Goal: Task Accomplishment & Management: Manage account settings

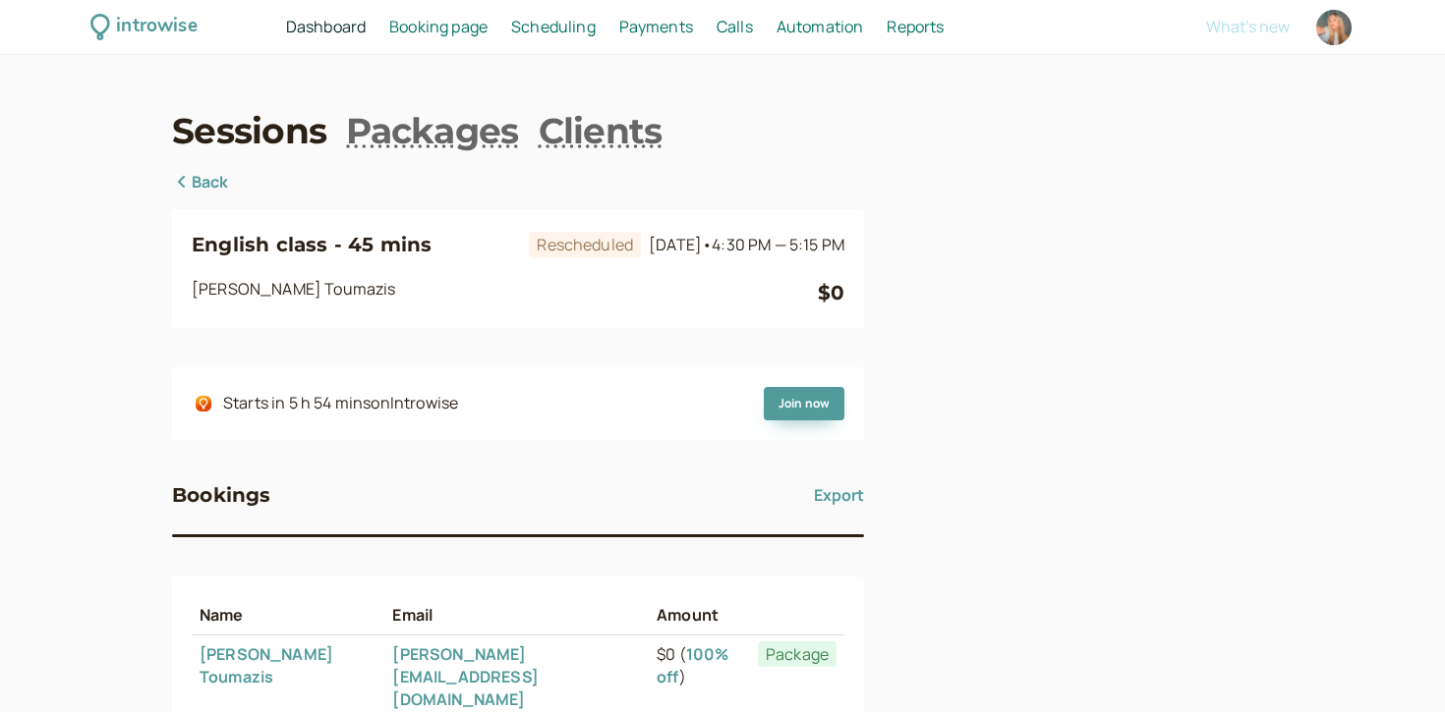
click at [205, 182] on link "Back" at bounding box center [200, 183] width 57 height 26
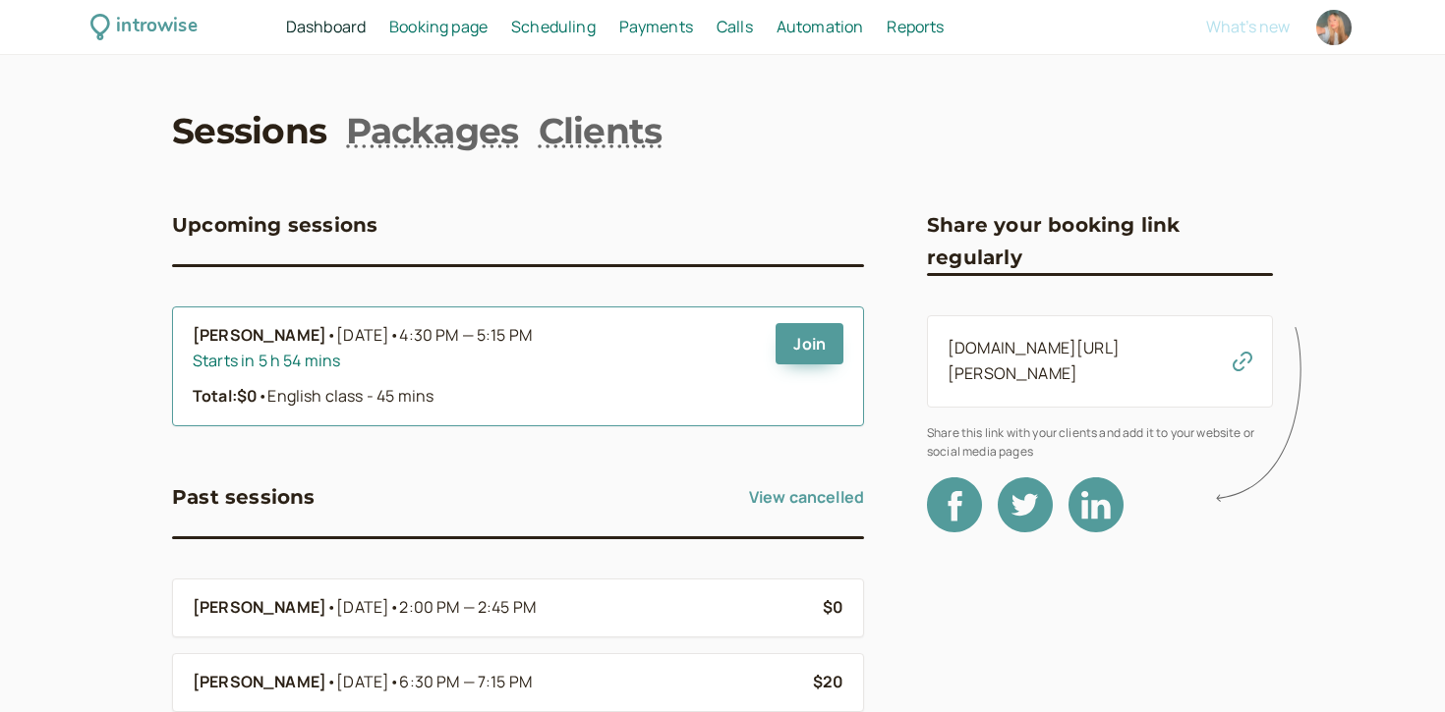
click at [282, 366] on div "Starts in 5 h 54 mins" at bounding box center [476, 362] width 567 height 26
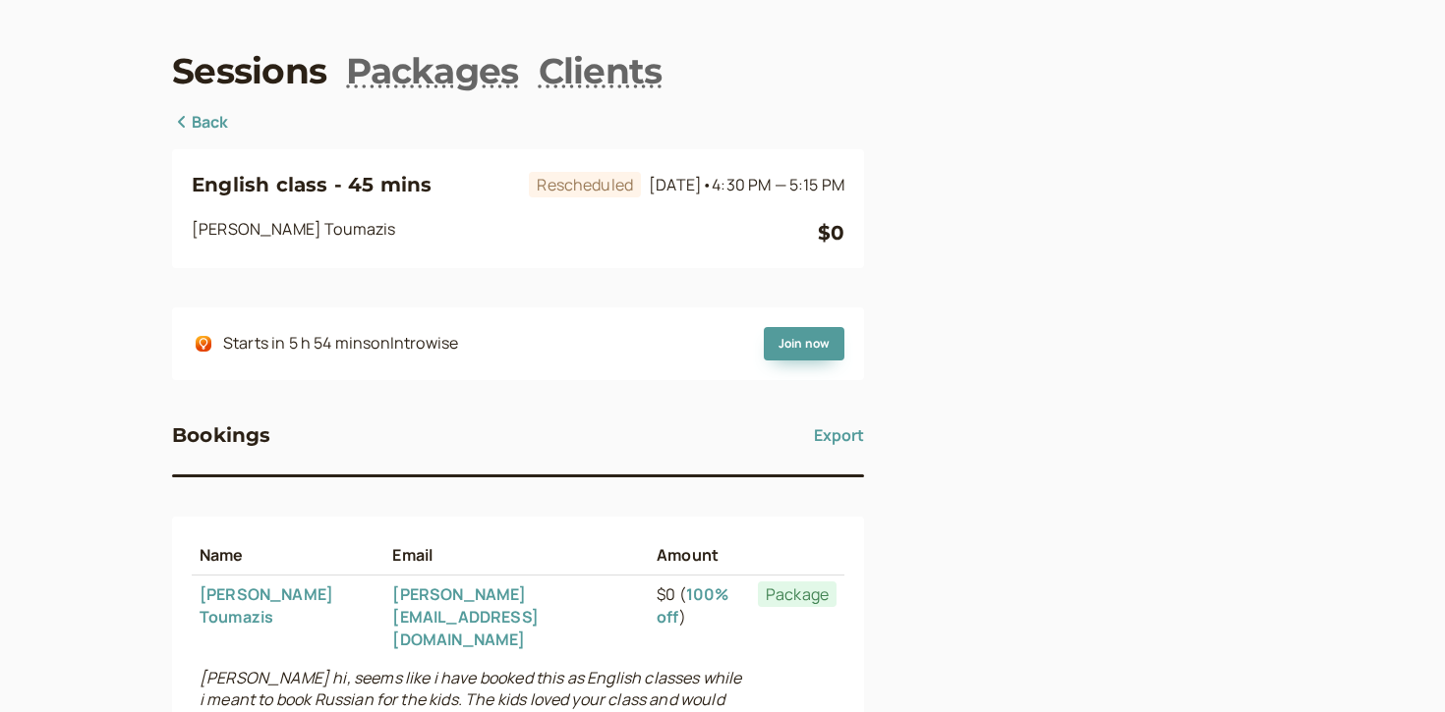
scroll to position [59, 0]
click at [191, 125] on icon at bounding box center [182, 123] width 20 height 16
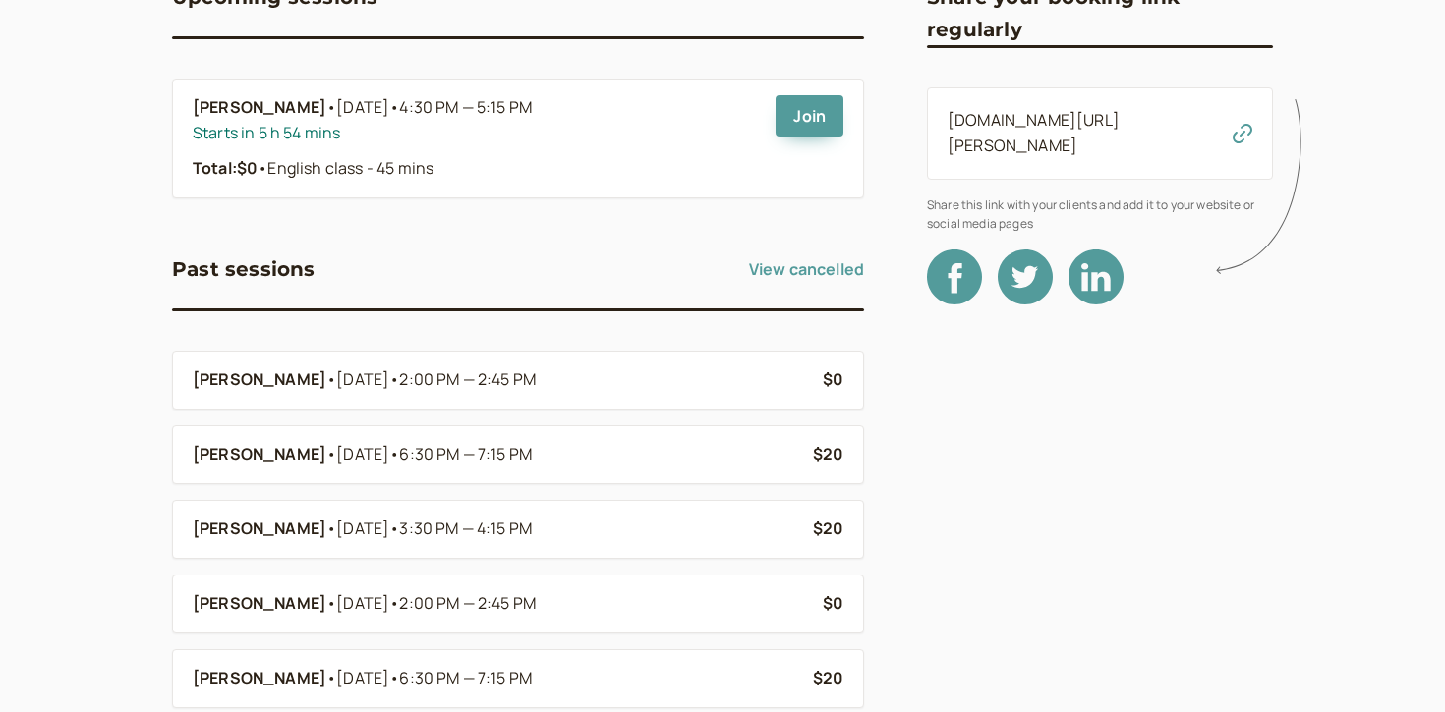
scroll to position [249, 0]
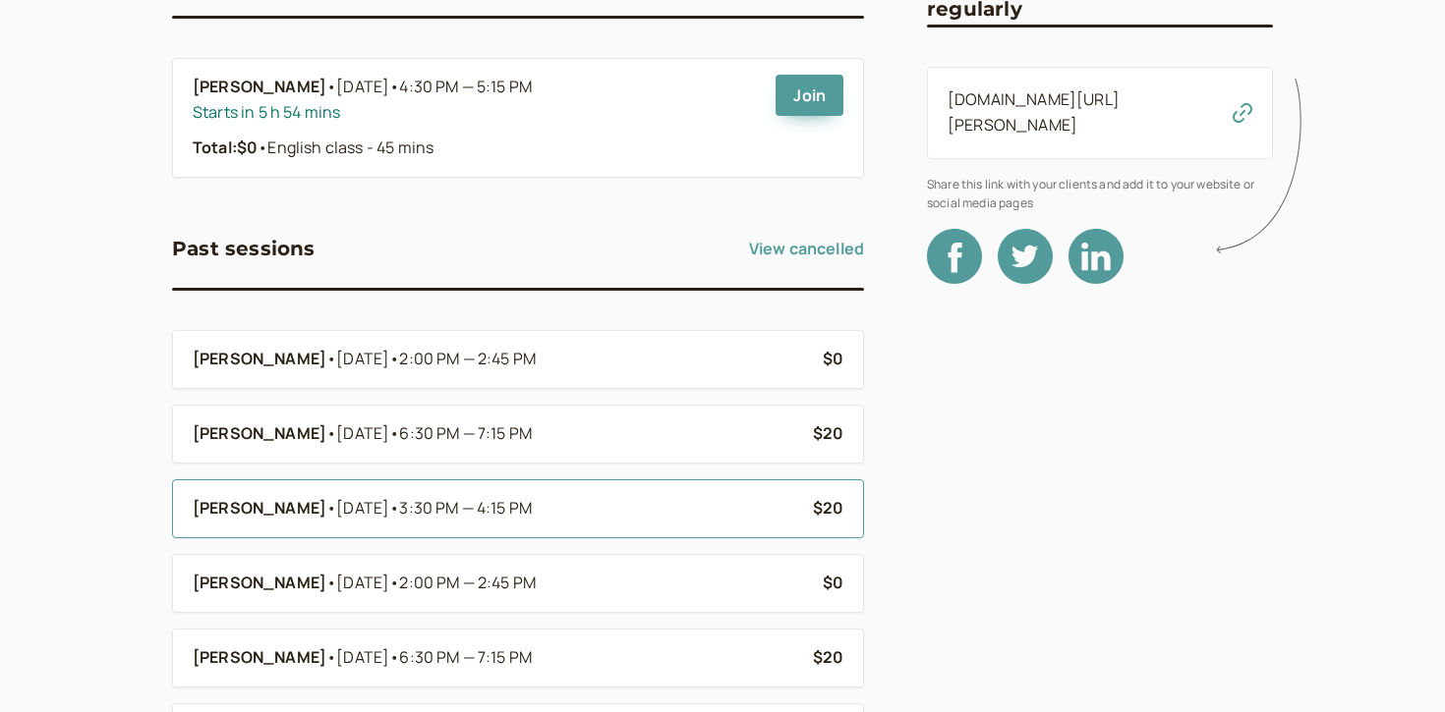
click at [273, 509] on b "Anna Toumazis" at bounding box center [260, 509] width 134 height 26
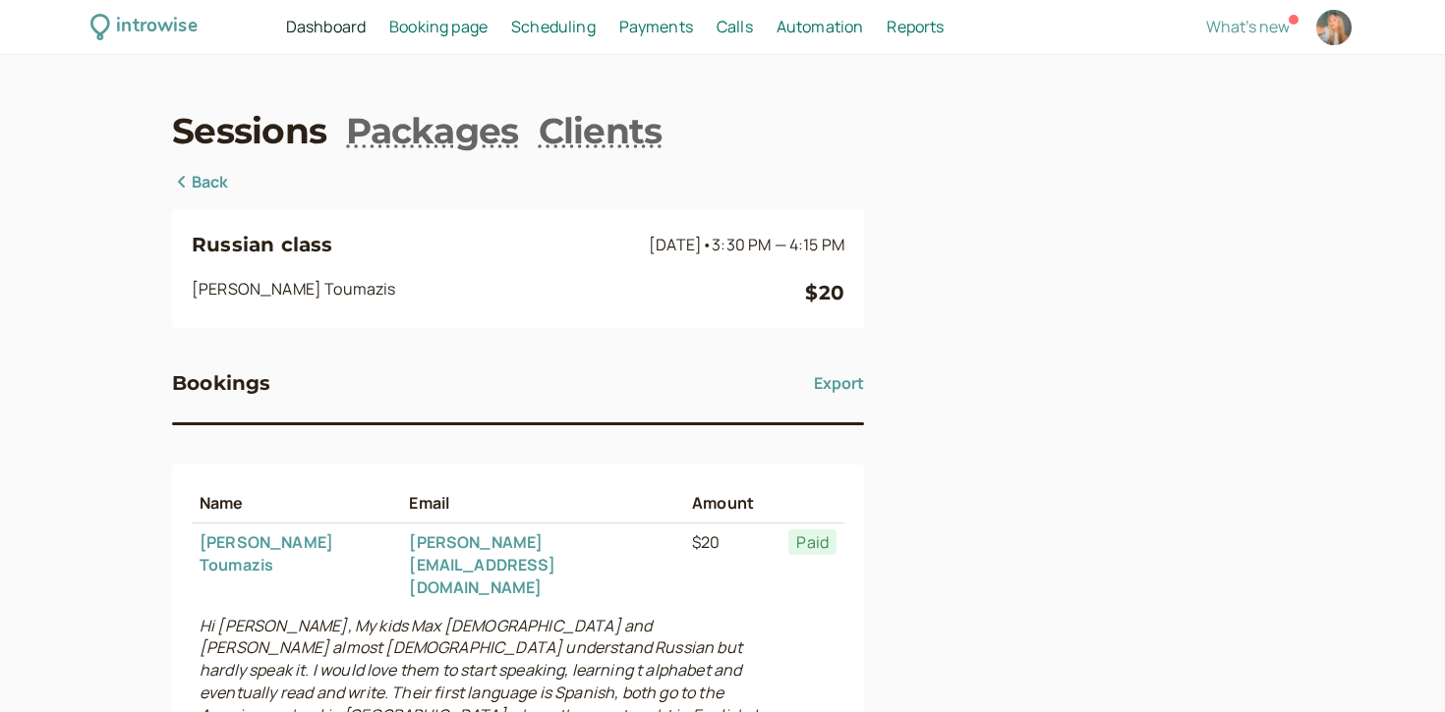
click at [223, 161] on div "Sessions Packages Clients Back Russian class Sep 20 • 3:30 PM — 4:15 PM Anna To…" at bounding box center [722, 541] width 1101 height 871
click at [222, 168] on div "Sessions Packages Clients Back Russian class Sep 20 • 3:30 PM — 4:15 PM Anna To…" at bounding box center [722, 541] width 1101 height 871
click at [222, 176] on link "Back" at bounding box center [200, 183] width 57 height 26
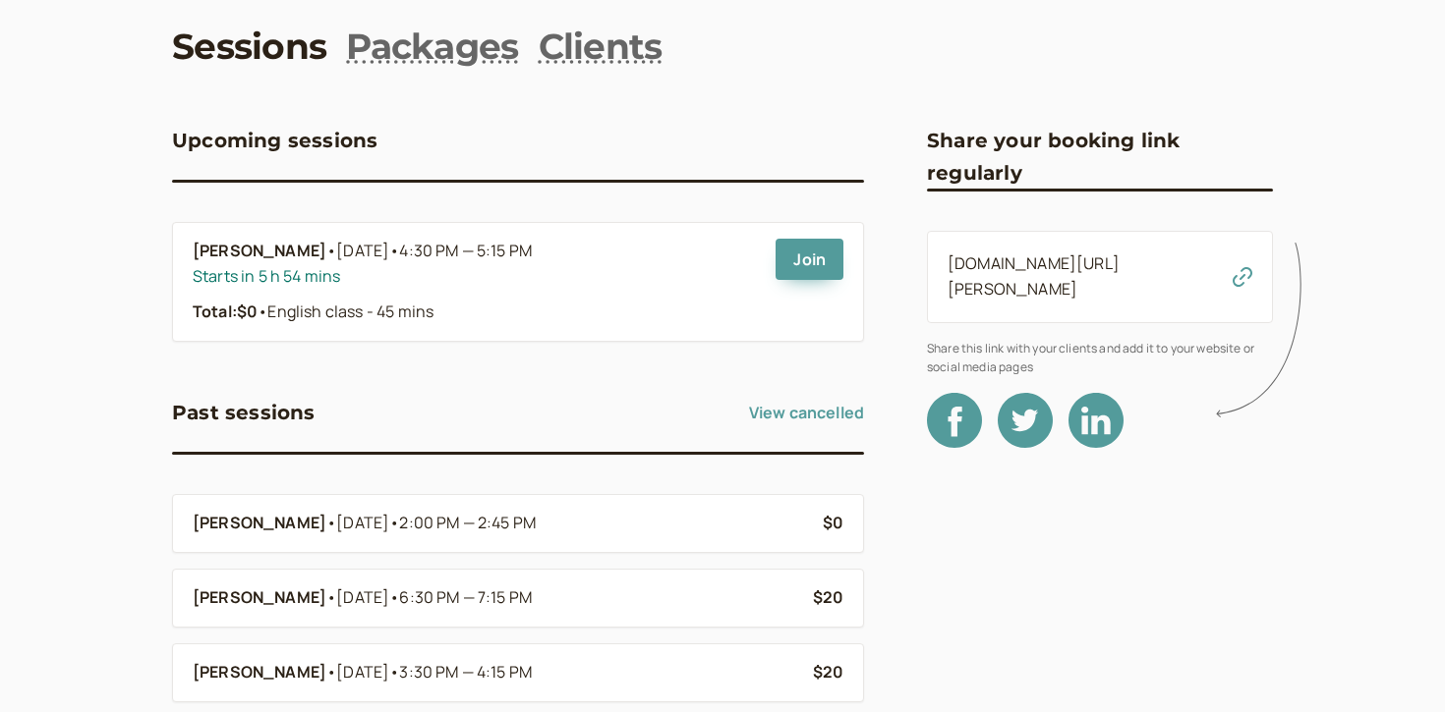
scroll to position [89, 0]
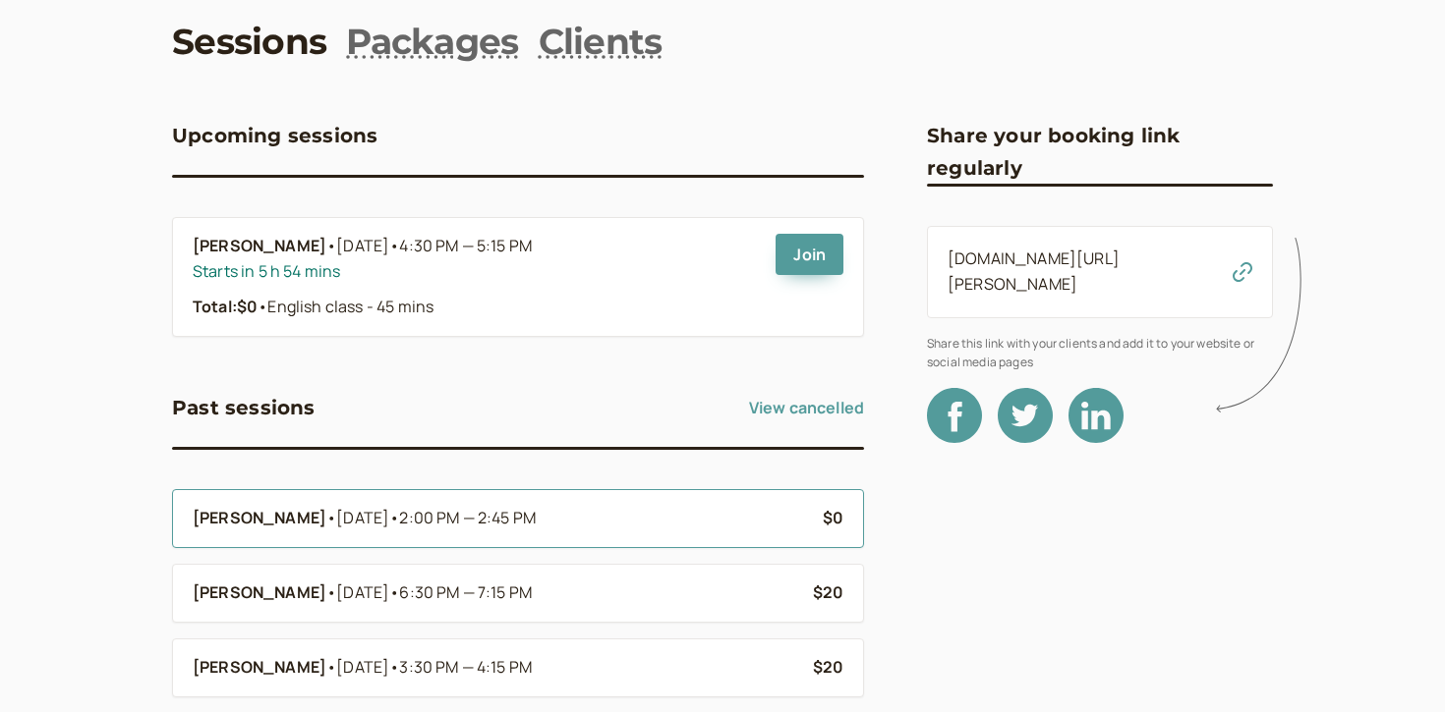
click at [228, 526] on b "Yeva Boiko" at bounding box center [260, 519] width 134 height 26
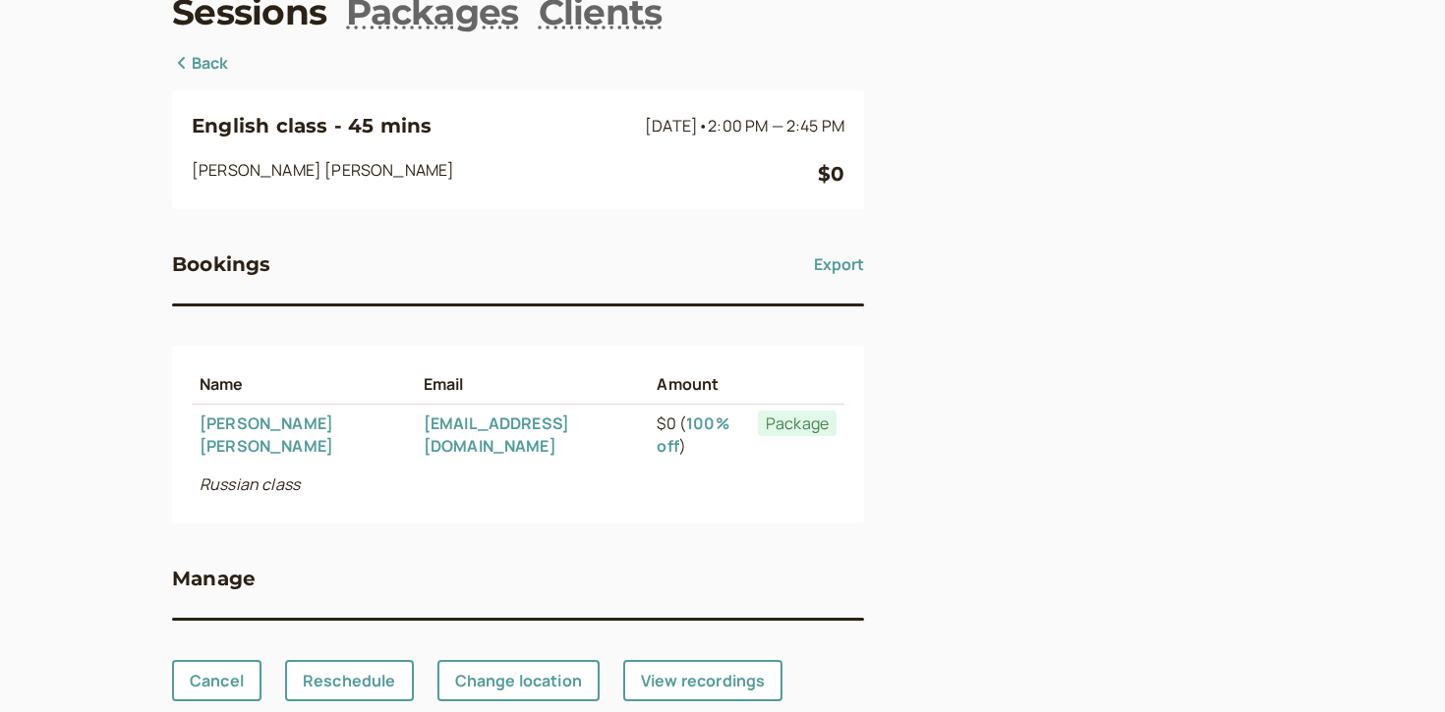
scroll to position [141, 0]
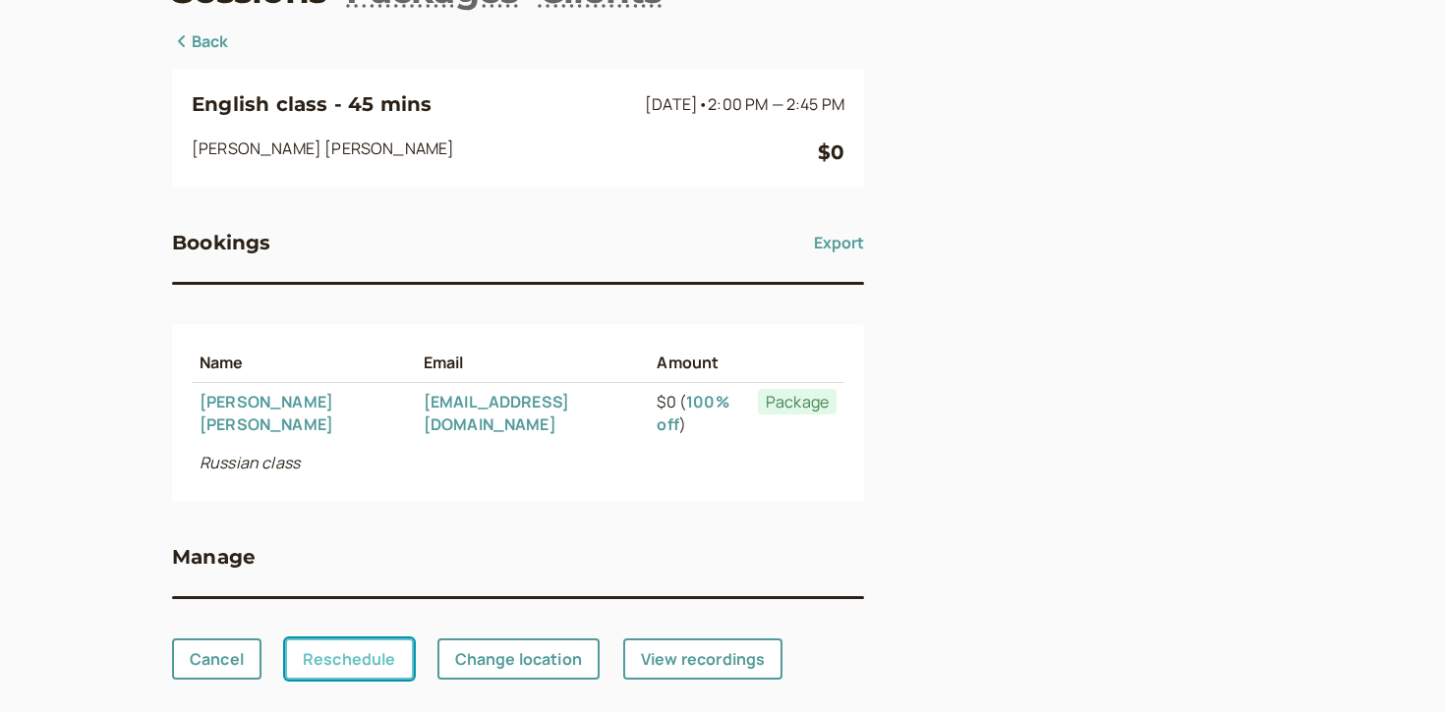
click at [392, 639] on link "Reschedule" at bounding box center [349, 659] width 129 height 41
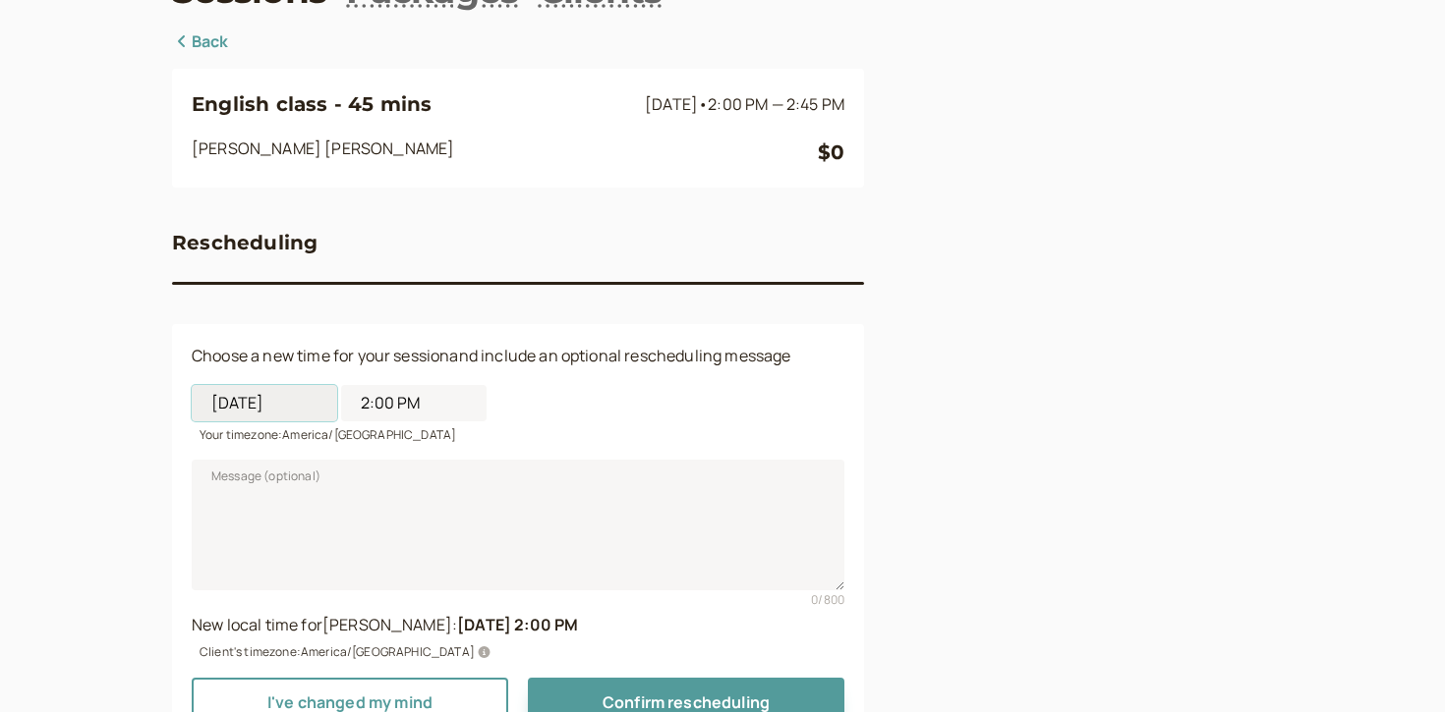
click at [294, 404] on input "09/27/2025" at bounding box center [264, 403] width 145 height 36
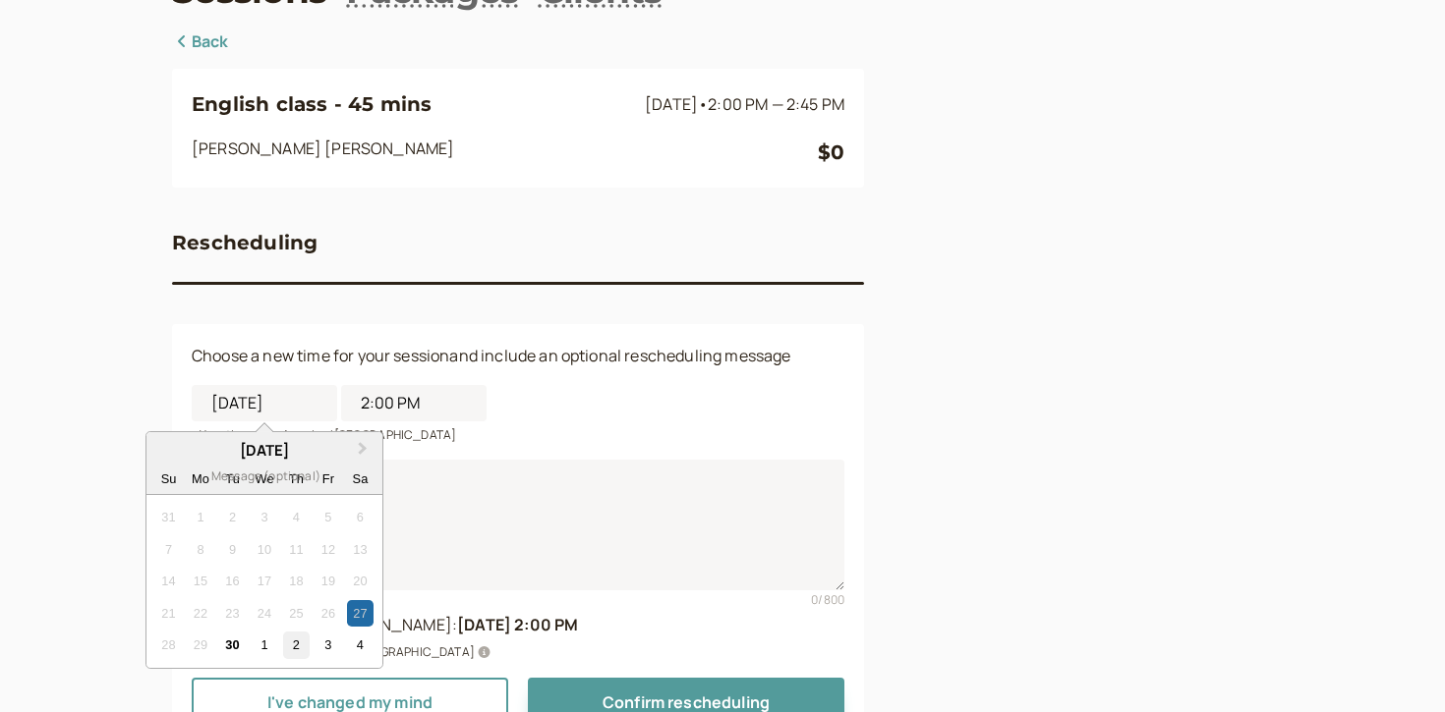
click at [298, 647] on div "2" at bounding box center [296, 645] width 27 height 27
type input "10/02/2025"
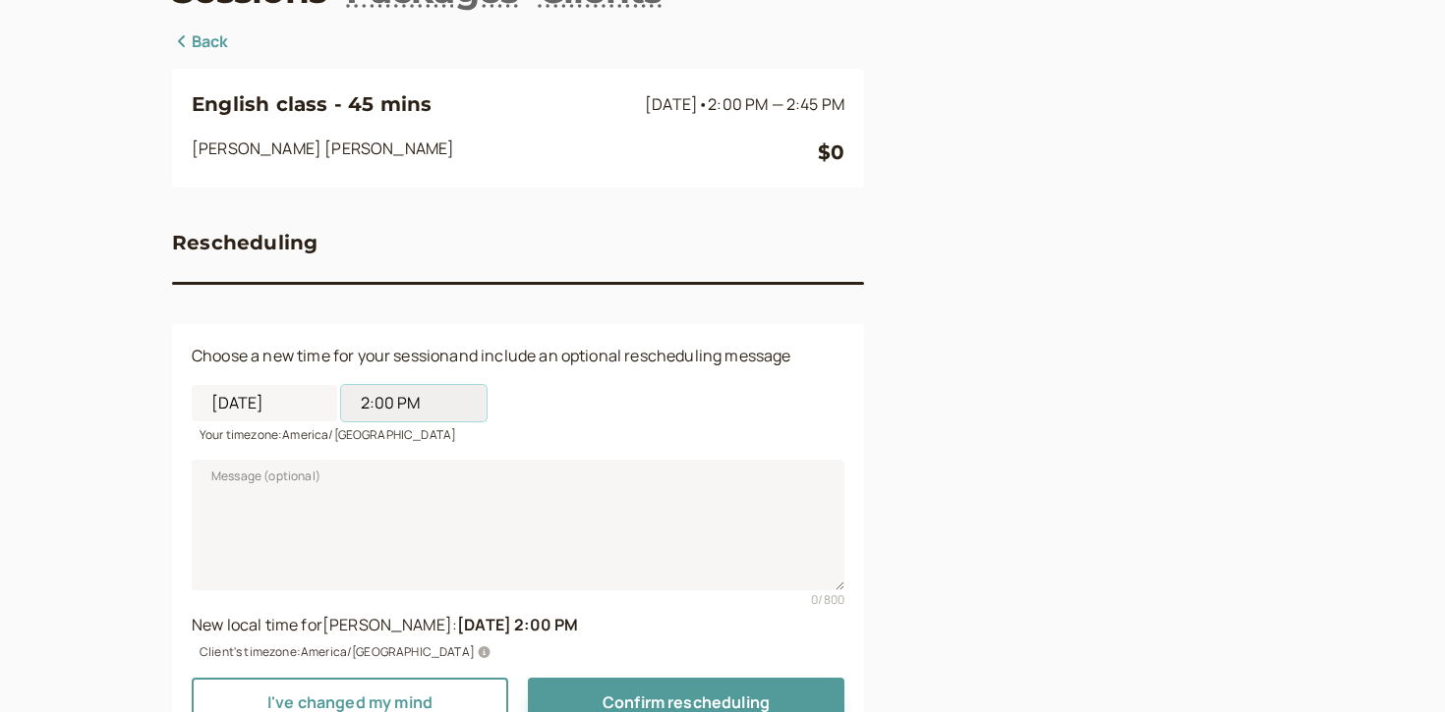
click at [413, 390] on input "2:00 PM" at bounding box center [413, 403] width 145 height 36
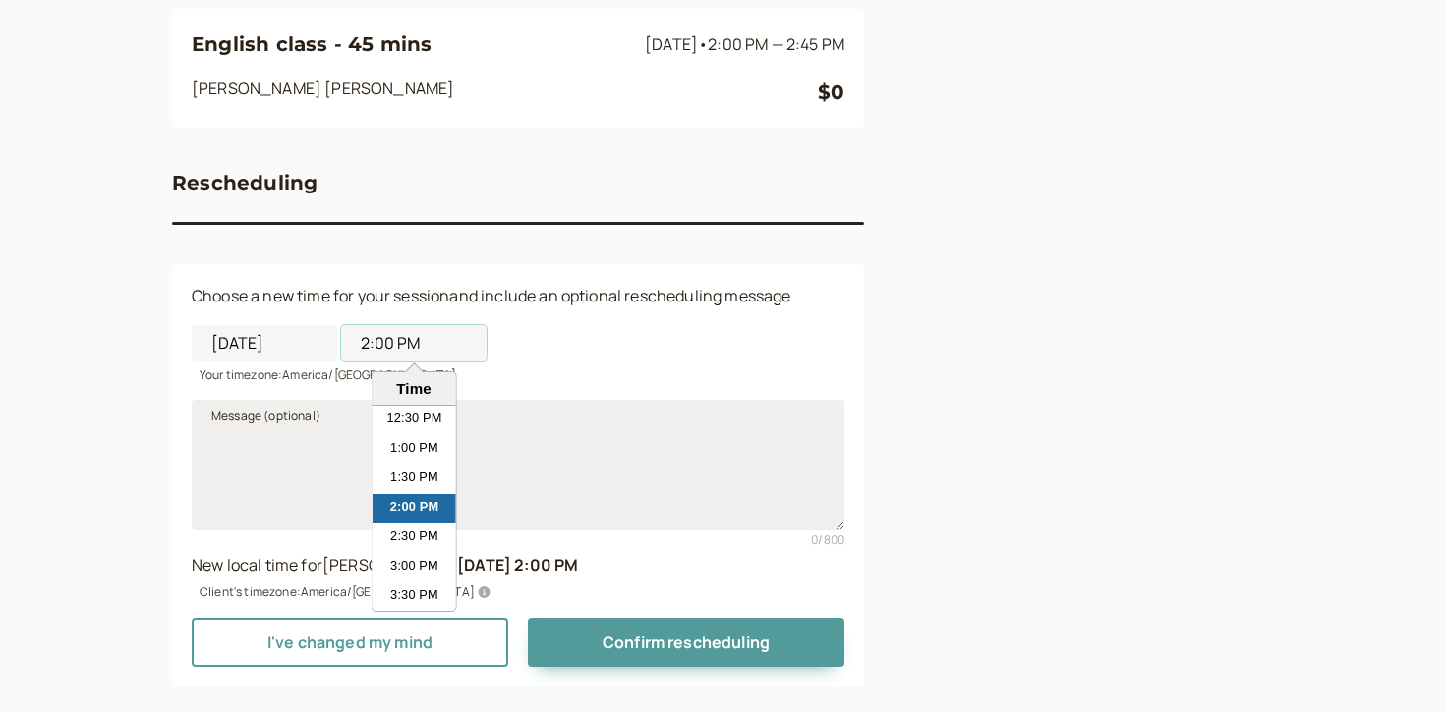
scroll to position [201, 0]
click at [543, 502] on textarea "Message (optional)" at bounding box center [518, 464] width 653 height 130
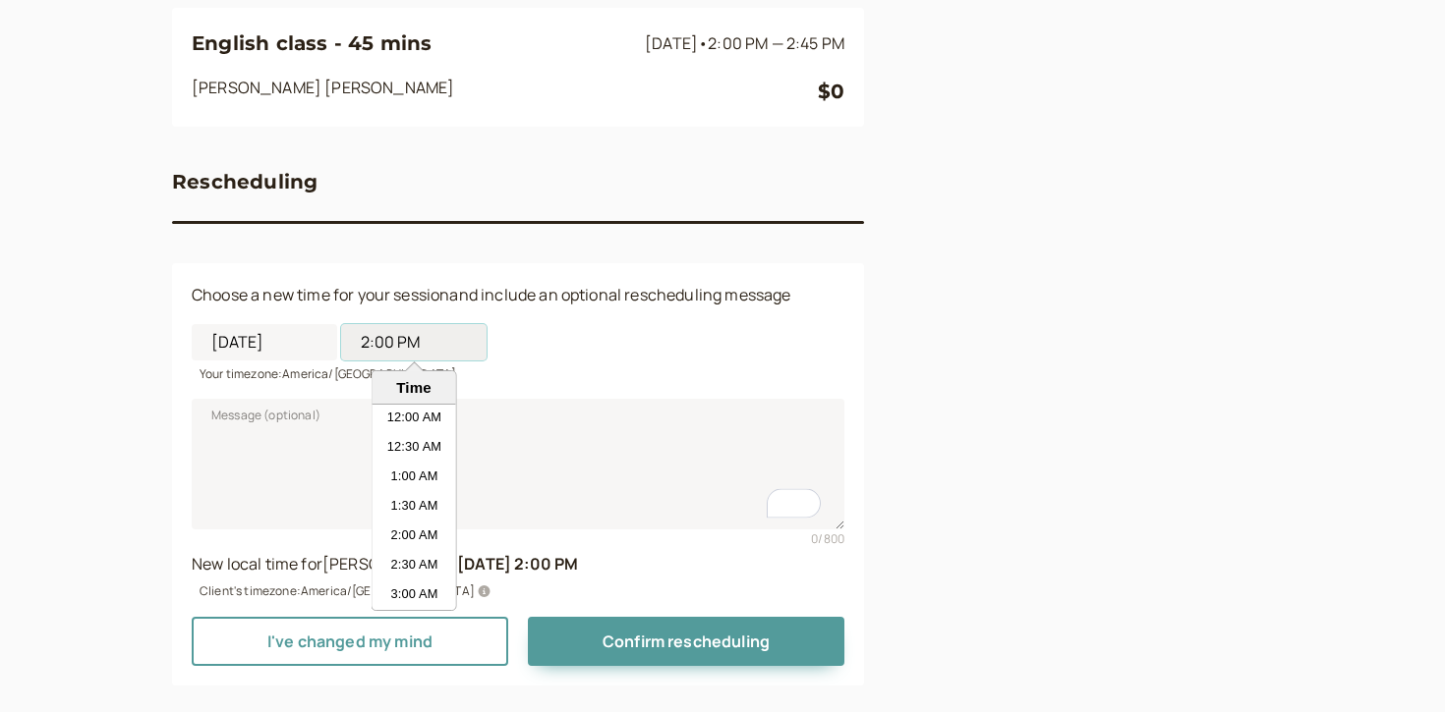
scroll to position [737, 0]
click at [441, 352] on input "2:00 PM" at bounding box center [413, 342] width 145 height 36
click at [419, 575] on li "4:30 PM" at bounding box center [414, 561] width 84 height 29
type input "4:30 PM"
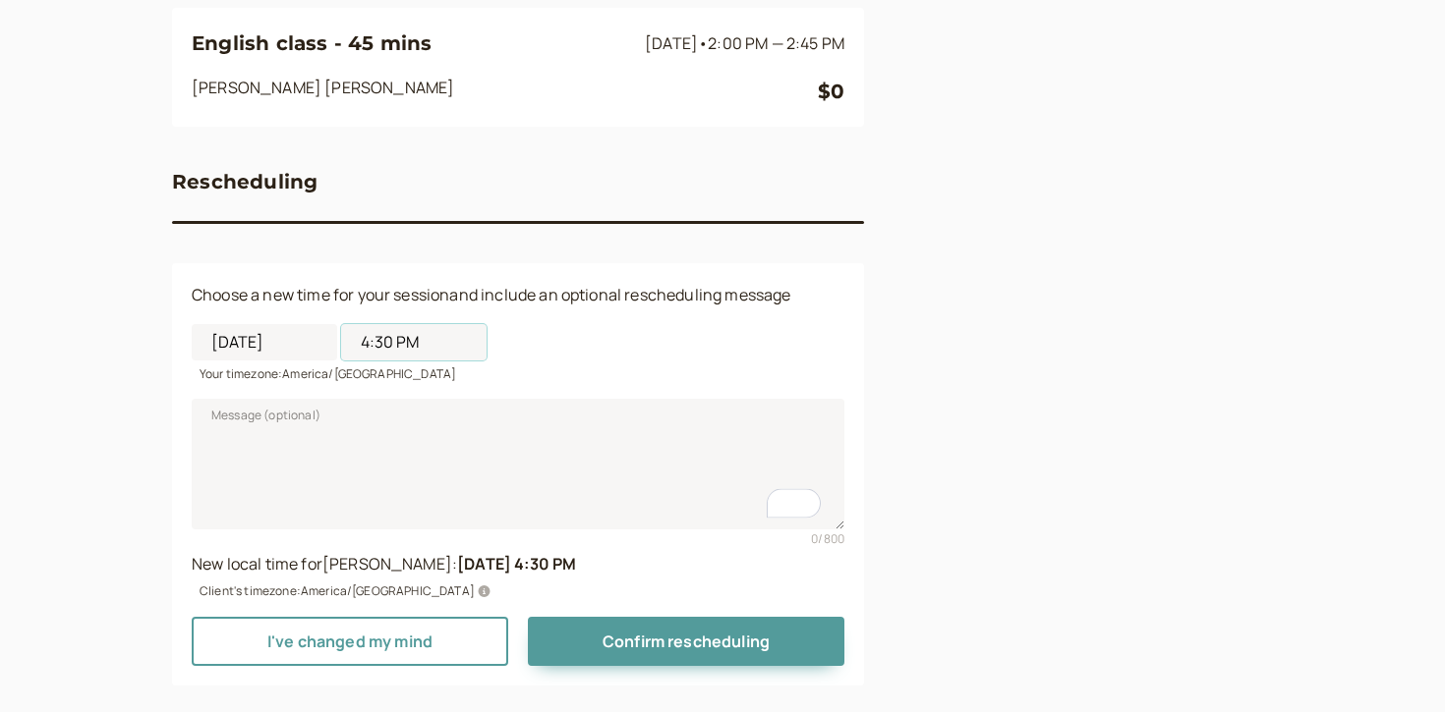
scroll to position [216, 0]
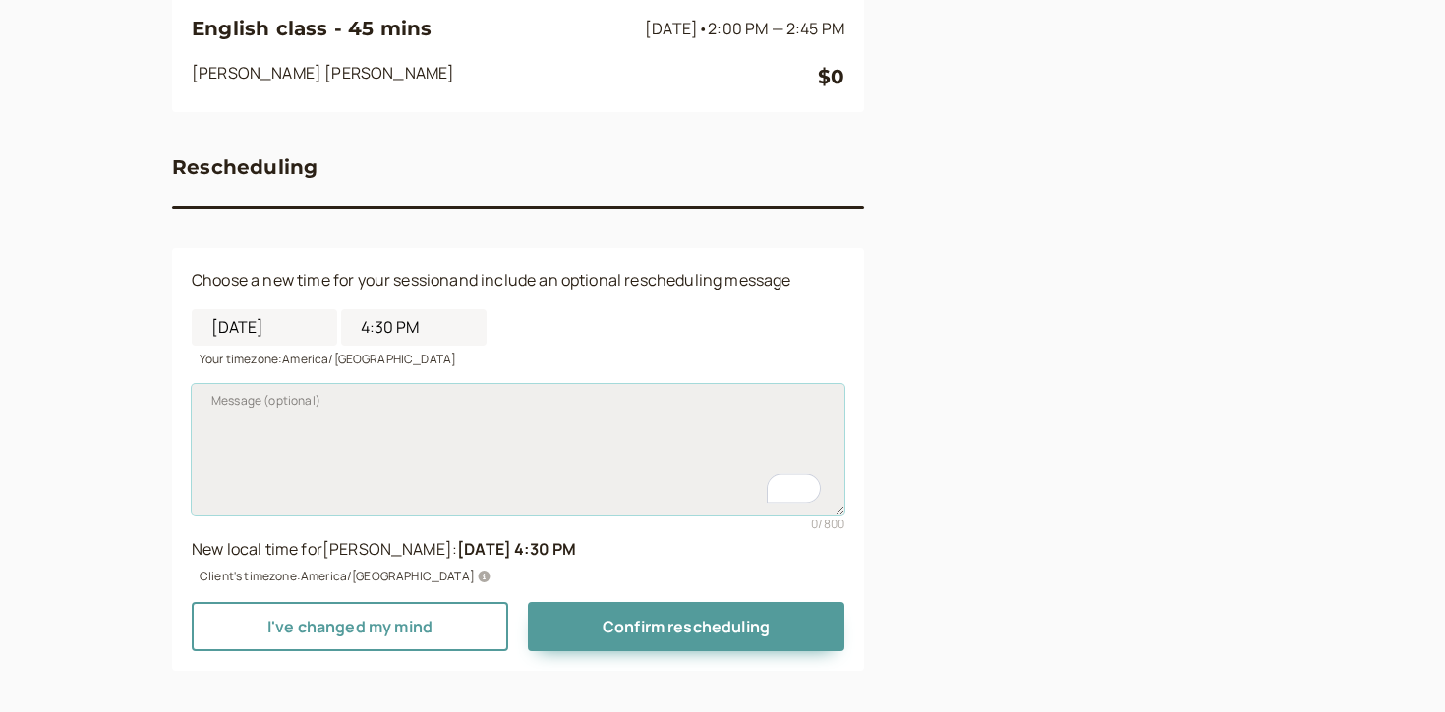
click at [443, 496] on textarea "Message (optional)" at bounding box center [518, 449] width 653 height 130
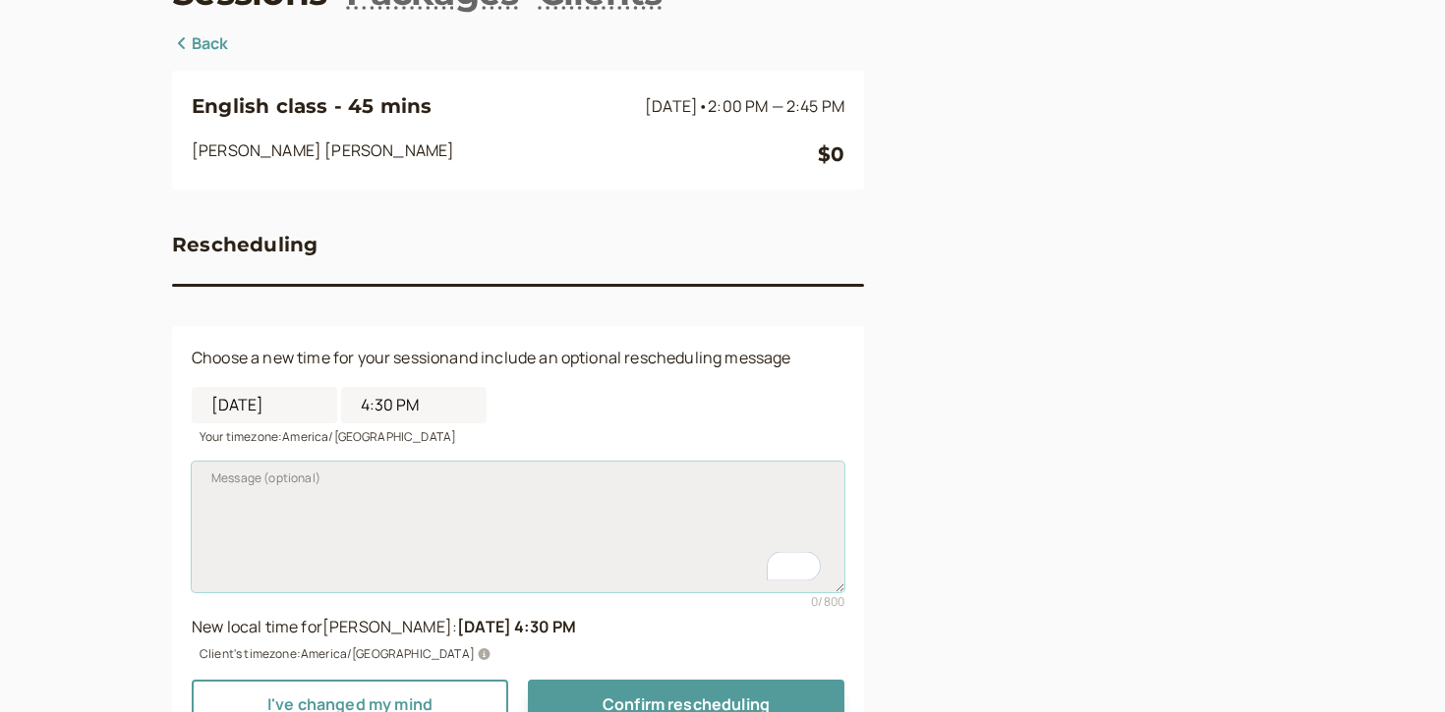
scroll to position [229, 0]
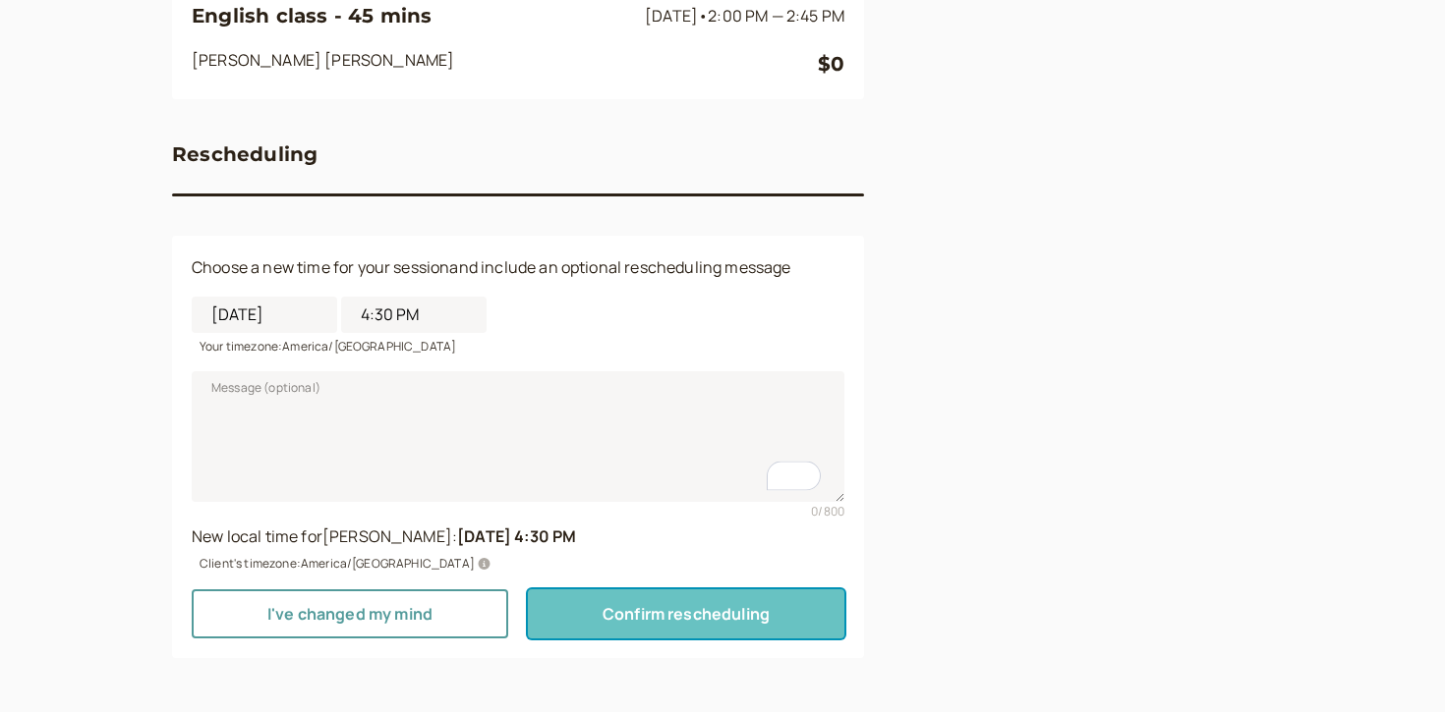
click at [587, 609] on button "Confirm rescheduling" at bounding box center [686, 614] width 316 height 49
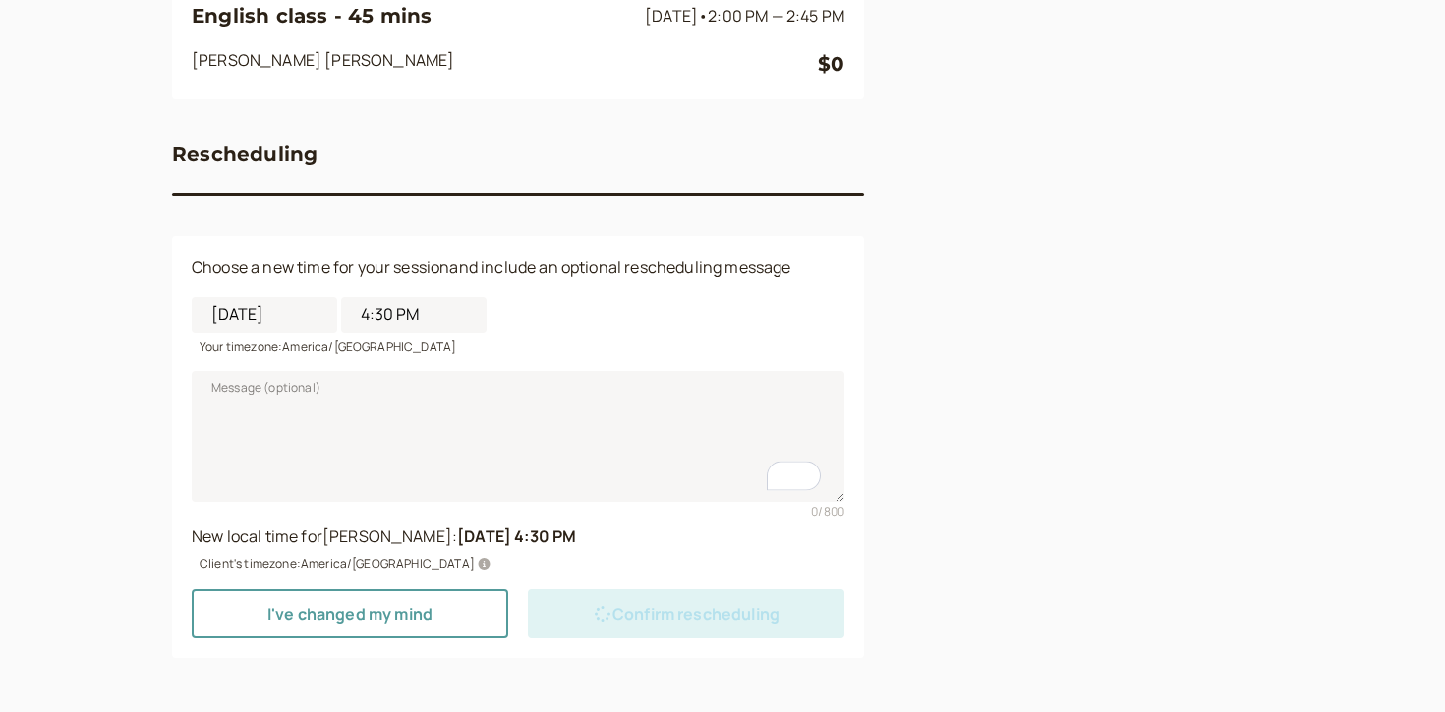
scroll to position [0, 0]
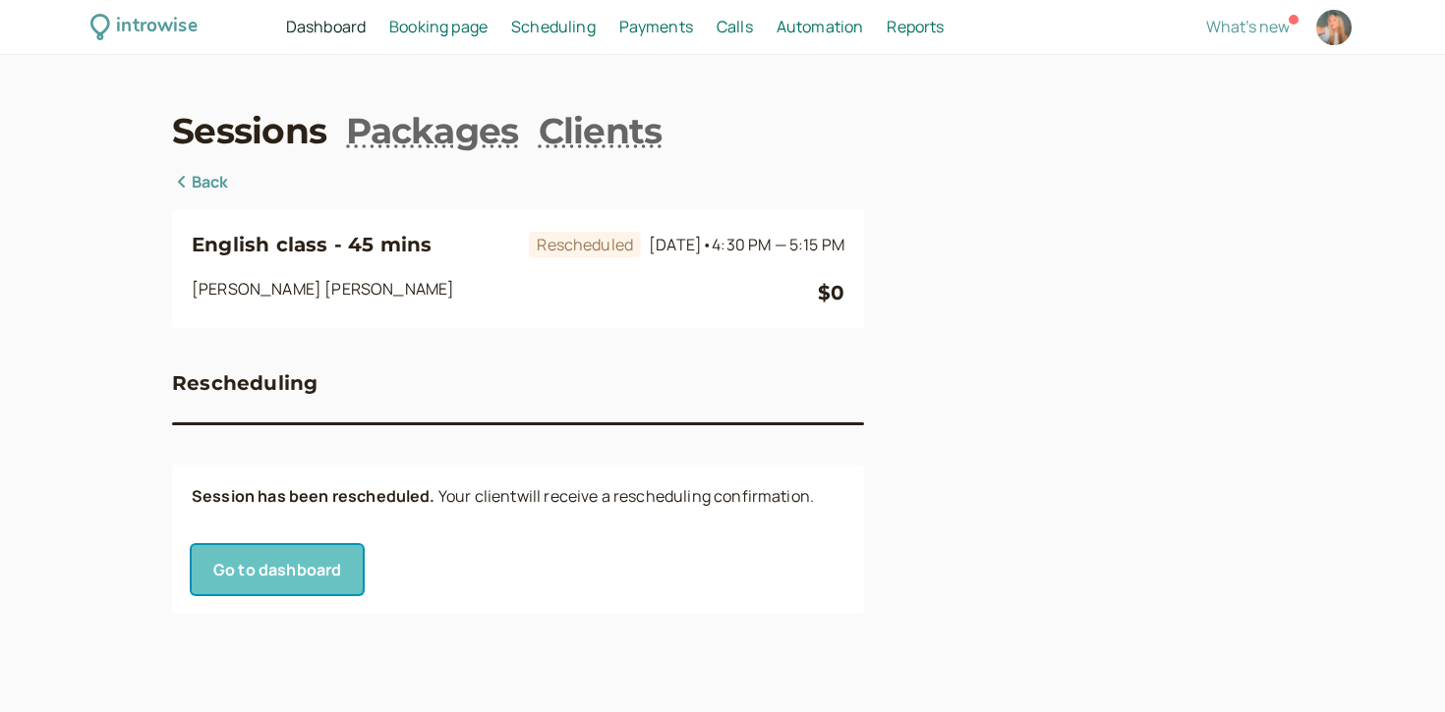
click at [276, 558] on link "Go to dashboard" at bounding box center [277, 569] width 171 height 49
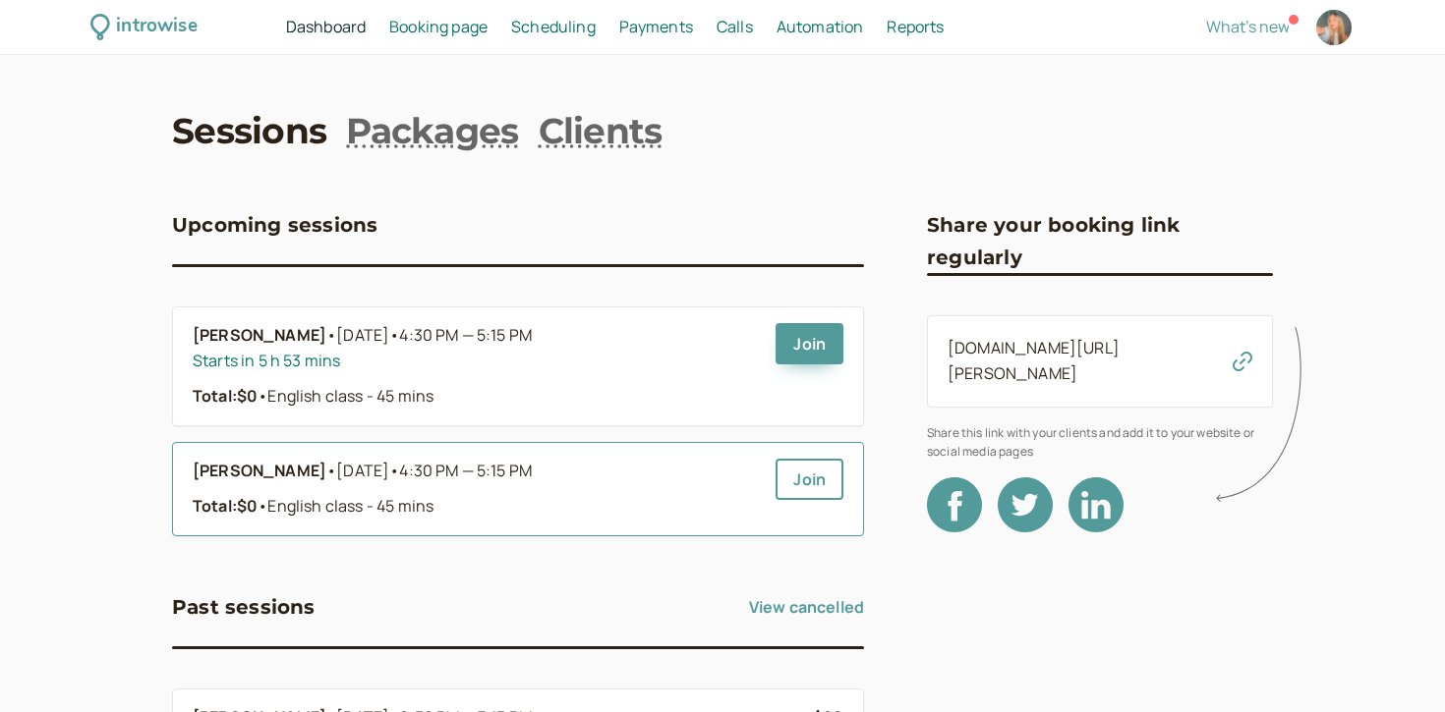
click at [389, 460] on span "•" at bounding box center [394, 471] width 10 height 22
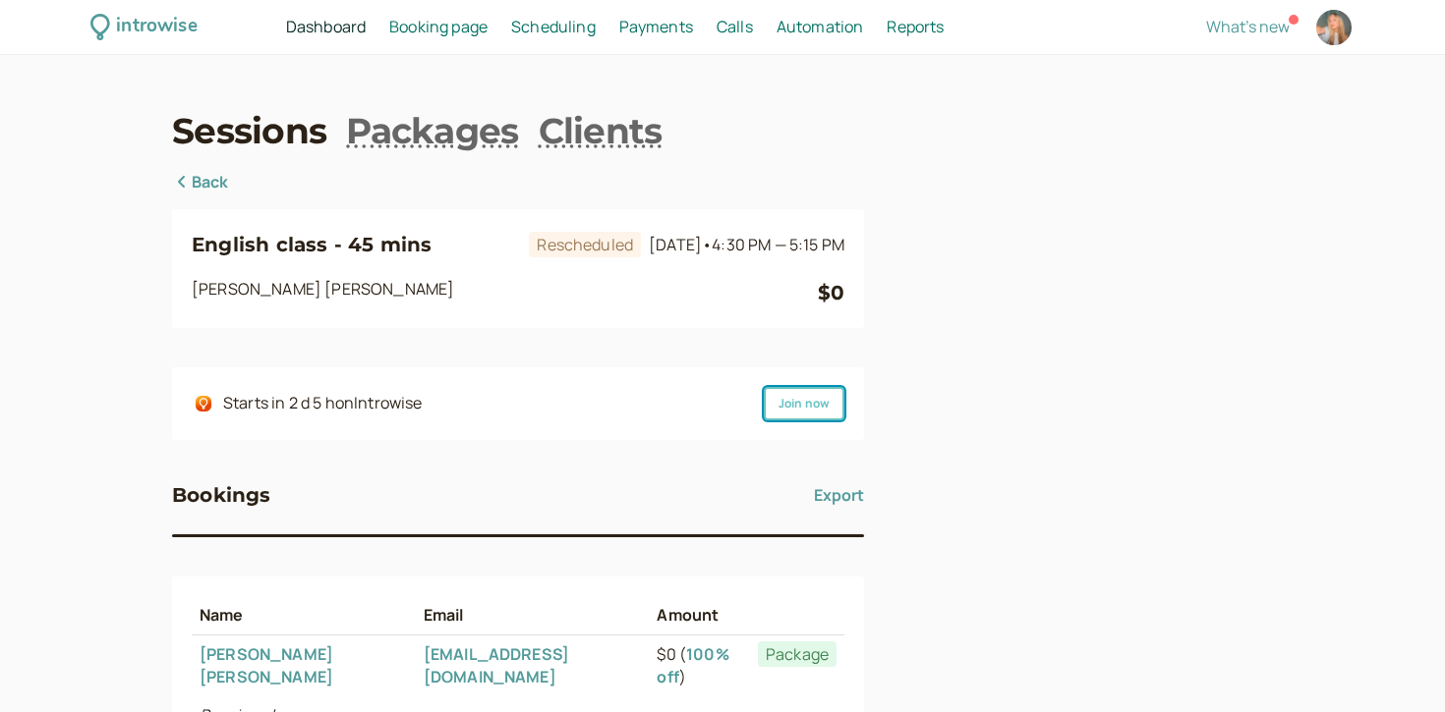
click at [777, 402] on link "Join now" at bounding box center [804, 403] width 81 height 33
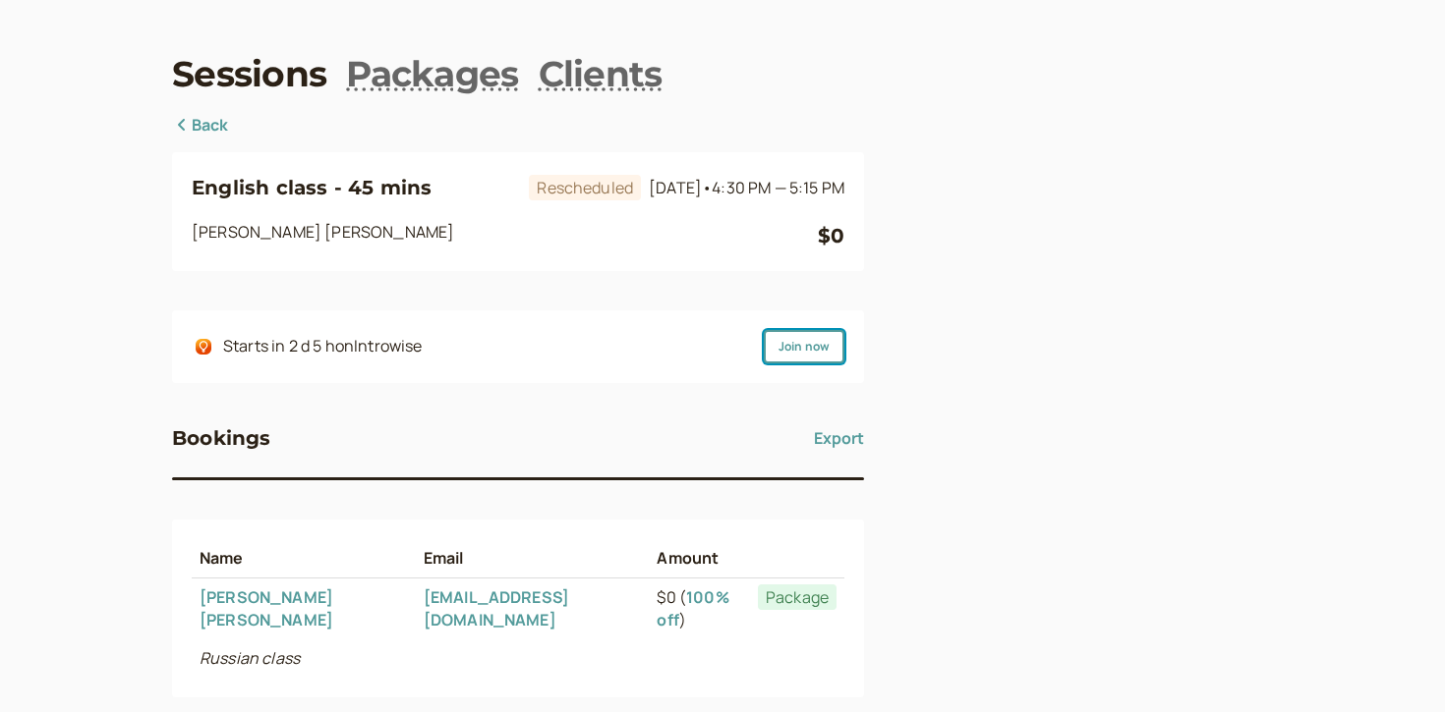
scroll to position [62, 0]
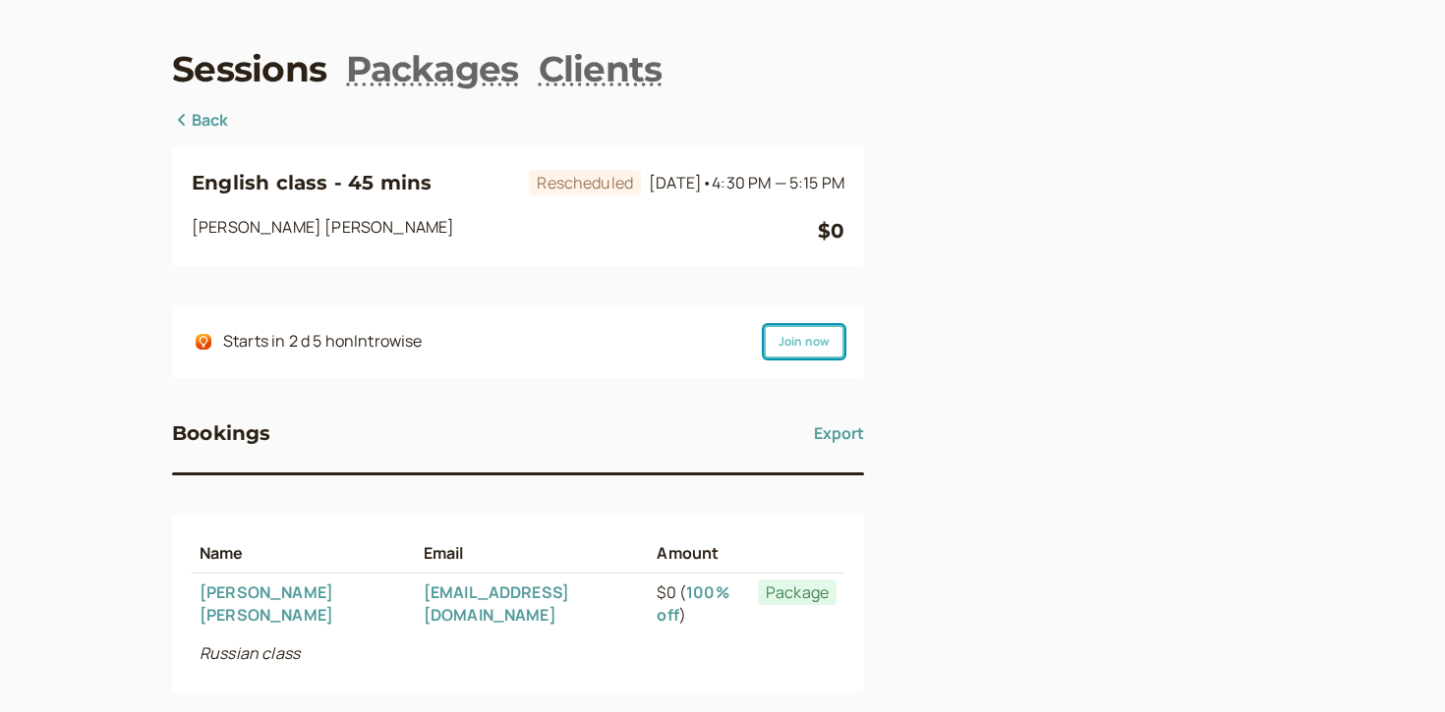
click at [798, 356] on link "Join now" at bounding box center [804, 341] width 81 height 33
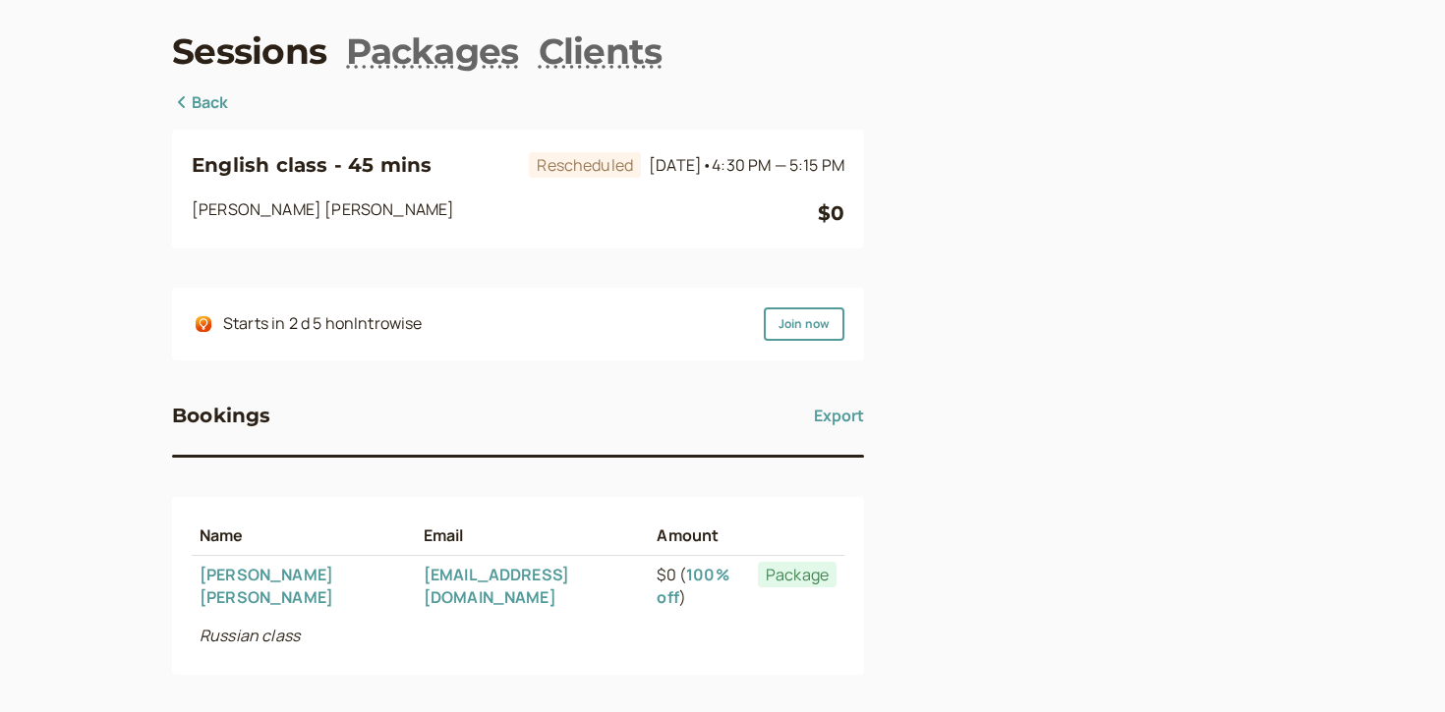
click at [223, 108] on link "Back" at bounding box center [200, 103] width 57 height 26
